Goal: Task Accomplishment & Management: Complete application form

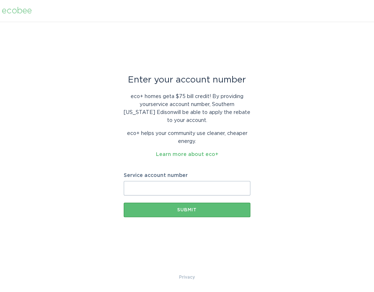
click at [194, 187] on input "Service account number" at bounding box center [187, 188] width 127 height 14
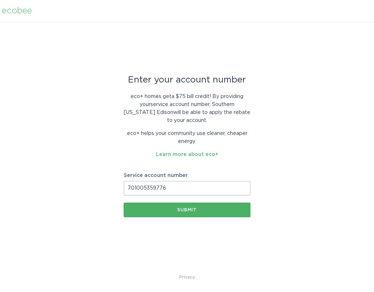
type input "701005359776"
click at [184, 207] on div "Submit" at bounding box center [186, 209] width 119 height 4
